Goal: Find specific page/section: Find specific page/section

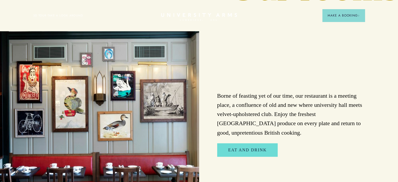
scroll to position [810, 0]
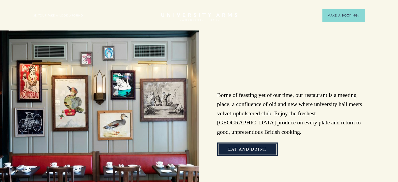
click at [256, 142] on link "Eat and Drink" at bounding box center [247, 149] width 60 height 14
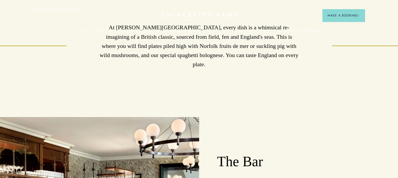
scroll to position [394, 0]
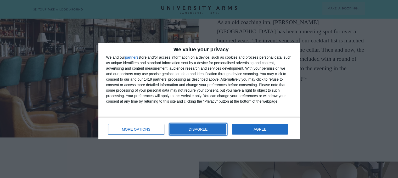
click at [198, 129] on span "DISAGREE" at bounding box center [197, 129] width 19 height 4
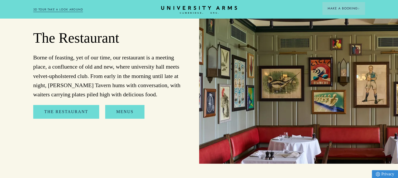
scroll to position [577, 0]
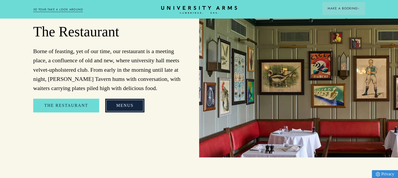
click at [131, 99] on link "Menus" at bounding box center [124, 106] width 39 height 14
